Goal: Task Accomplishment & Management: Manage account settings

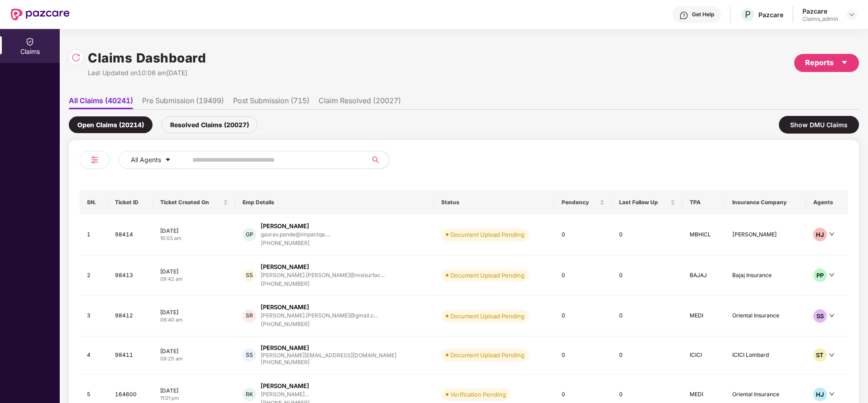
click at [854, 8] on div "Pazcare Claims_admin" at bounding box center [830, 15] width 55 height 16
click at [854, 15] on img at bounding box center [851, 14] width 7 height 7
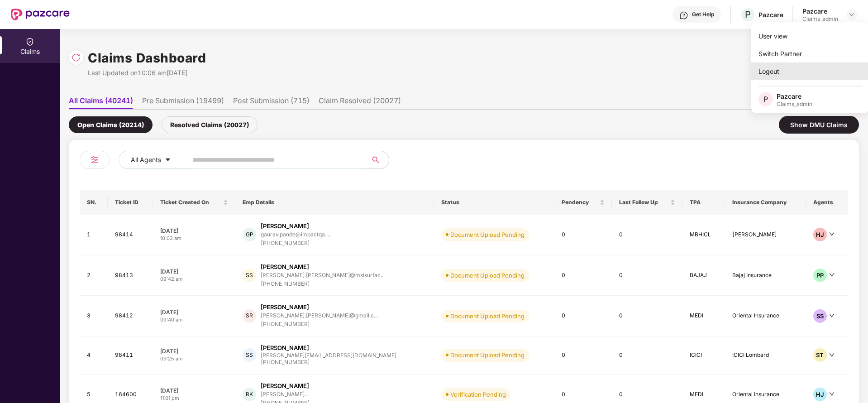
click at [778, 64] on div "Logout" at bounding box center [810, 71] width 118 height 18
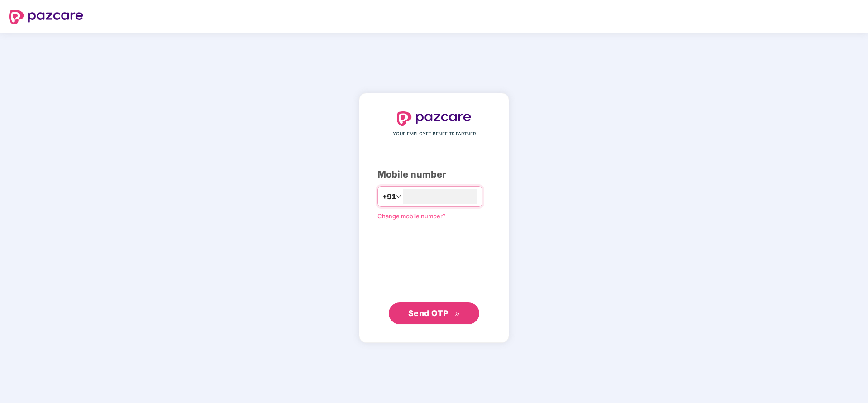
type input "**********"
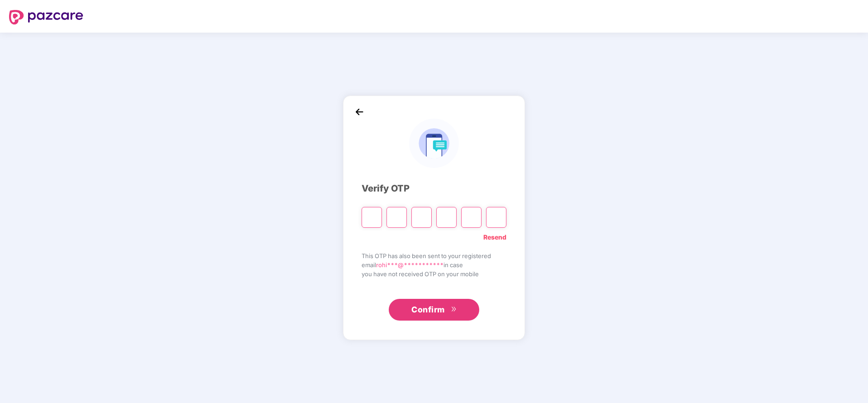
paste input "*"
type input "*"
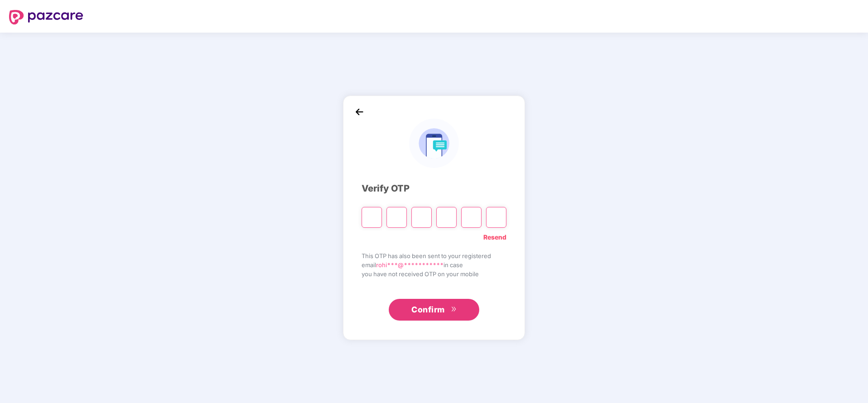
type input "*"
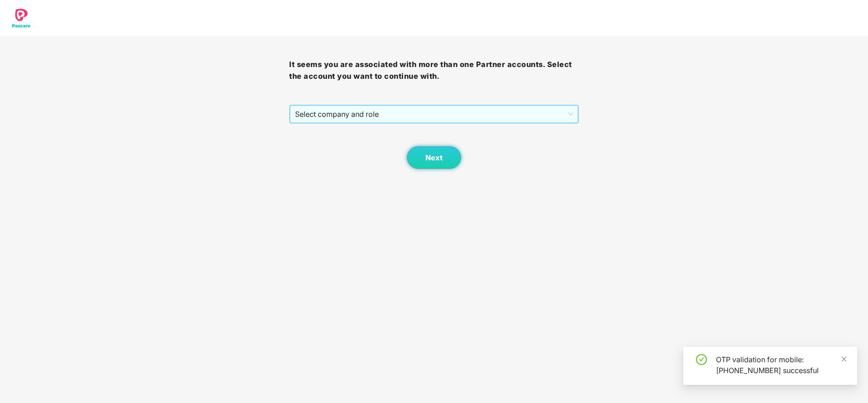
click at [497, 119] on span "Select company and role" at bounding box center [434, 113] width 278 height 17
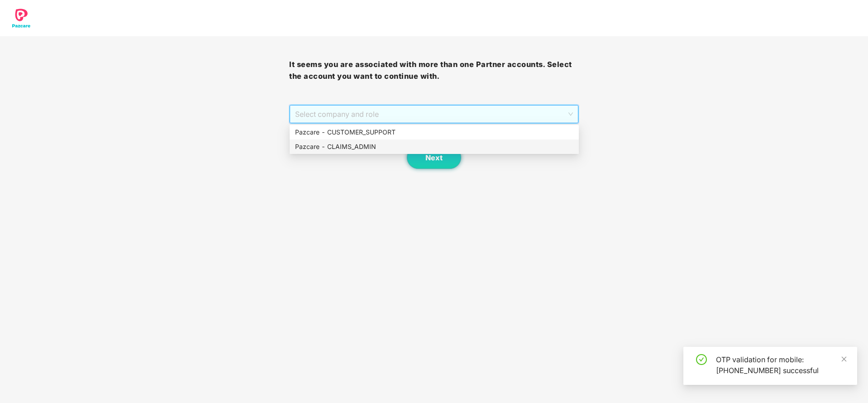
click at [369, 149] on div "Pazcare - CLAIMS_ADMIN" at bounding box center [434, 147] width 278 height 10
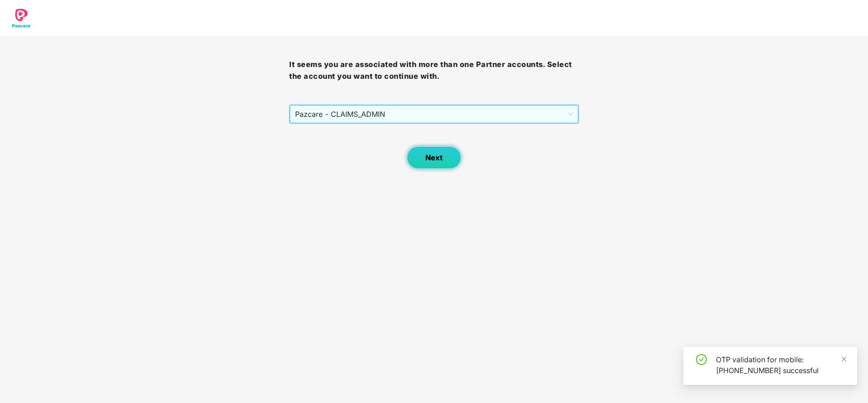
click at [443, 155] on button "Next" at bounding box center [434, 157] width 54 height 23
